Goal: Use online tool/utility: Use online tool/utility

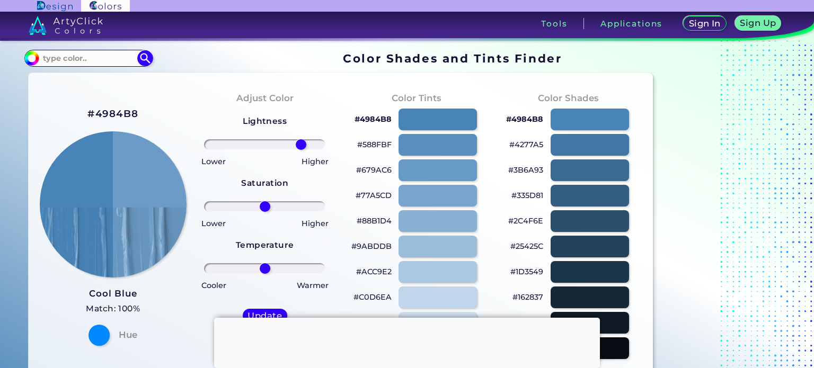
drag, startPoint x: 265, startPoint y: 146, endPoint x: 301, endPoint y: 146, distance: 36.6
type input "65"
click at [301, 146] on input "range" at bounding box center [264, 144] width 121 height 11
click at [152, 209] on img at bounding box center [113, 204] width 148 height 148
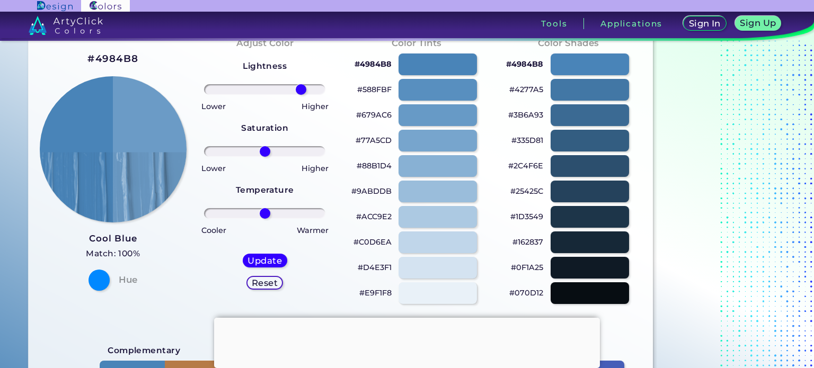
scroll to position [53, 0]
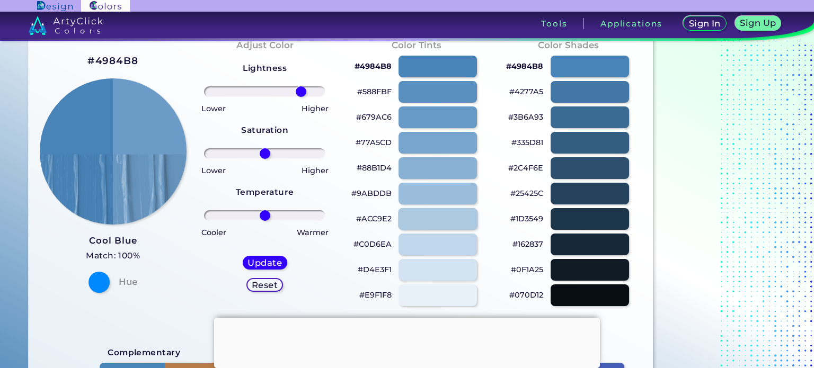
click at [442, 219] on div at bounding box center [438, 219] width 80 height 22
type input "#acc9e2"
type input "0"
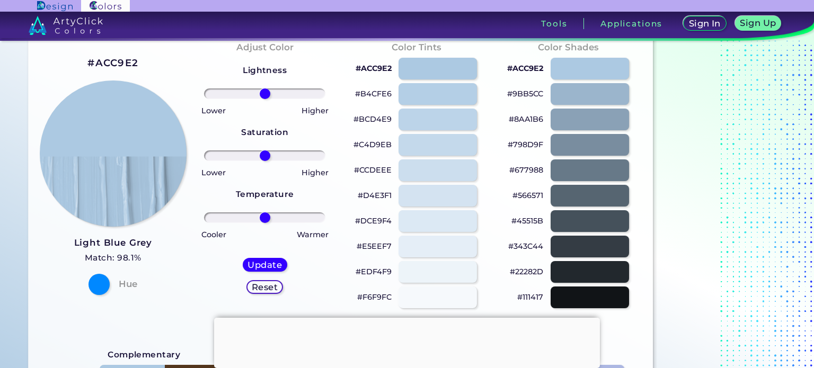
scroll to position [53, 0]
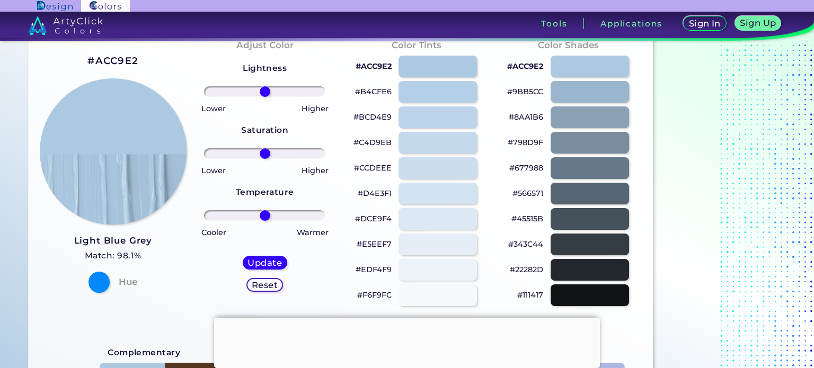
click at [269, 283] on h5 "Reset" at bounding box center [265, 285] width 24 height 8
click at [269, 287] on h5 "Reset" at bounding box center [265, 285] width 27 height 9
